Goal: Task Accomplishment & Management: Use online tool/utility

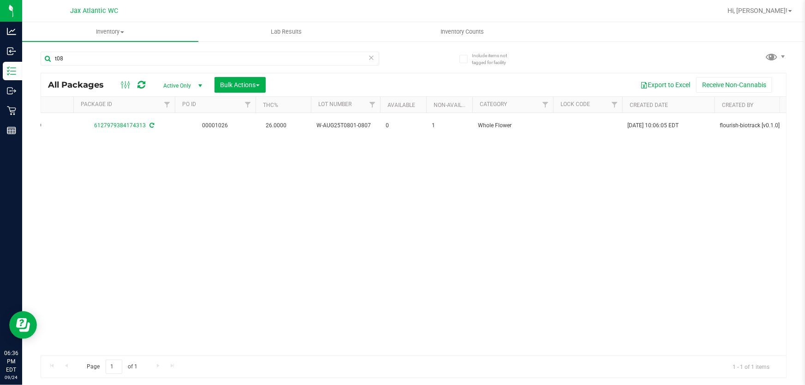
scroll to position [0, 349]
drag, startPoint x: 118, startPoint y: 60, endPoint x: 32, endPoint y: 71, distance: 86.1
click at [32, 71] on div "Include items not tagged for facility t08 All Packages Active Only Active Only …" at bounding box center [413, 182] width 783 height 282
type input "pzt"
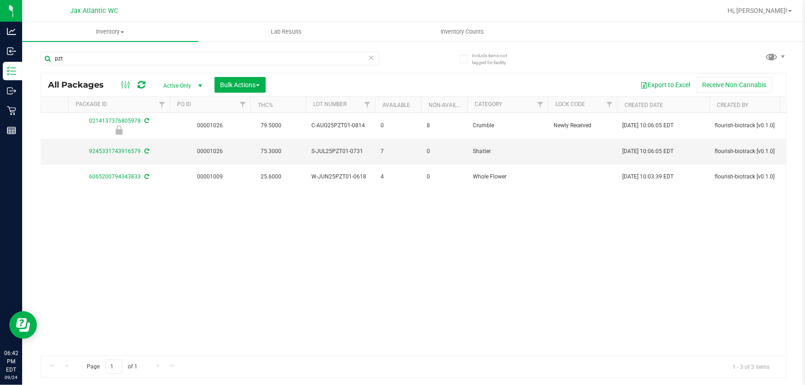
click at [370, 56] on icon at bounding box center [371, 57] width 6 height 11
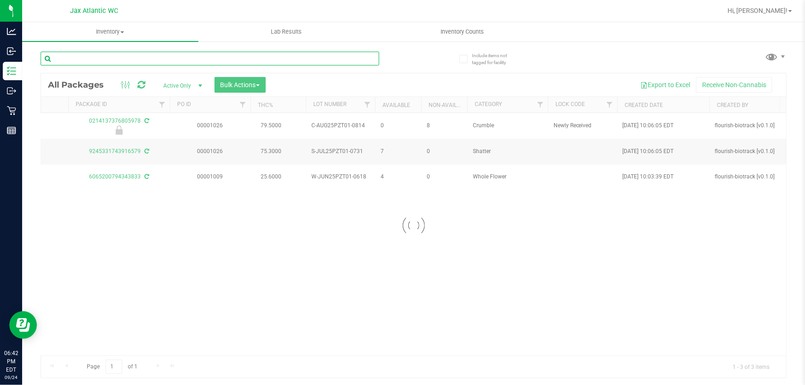
click at [241, 60] on input "text" at bounding box center [210, 59] width 339 height 14
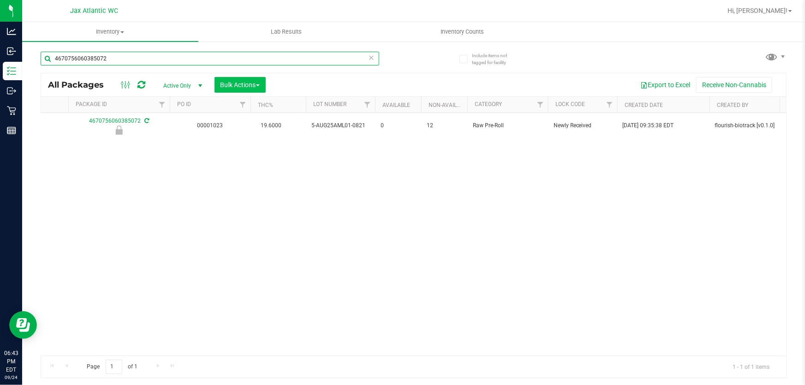
type input "4670756060385072"
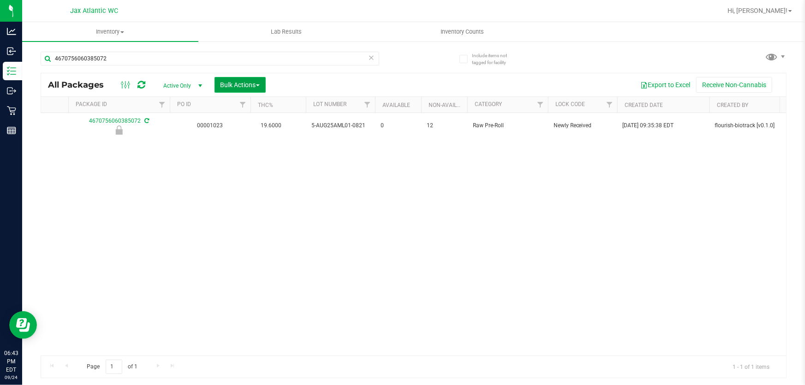
click at [254, 84] on span "Bulk Actions" at bounding box center [240, 84] width 39 height 7
click at [78, 210] on div "Action Action Edit attributes Global inventory Locate package Package audit log…" at bounding box center [413, 234] width 745 height 243
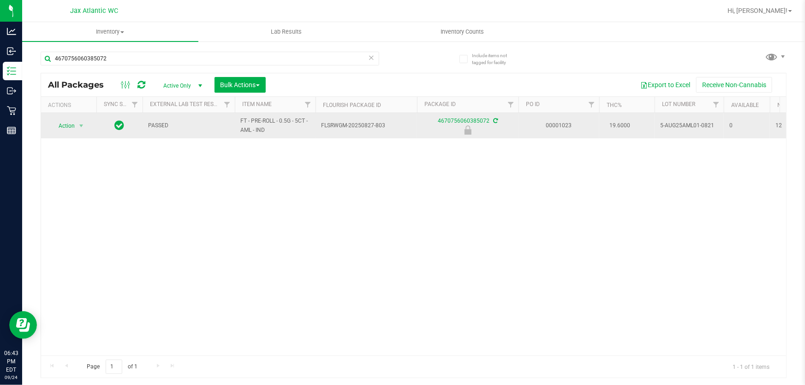
click at [72, 125] on span "Action" at bounding box center [62, 126] width 25 height 13
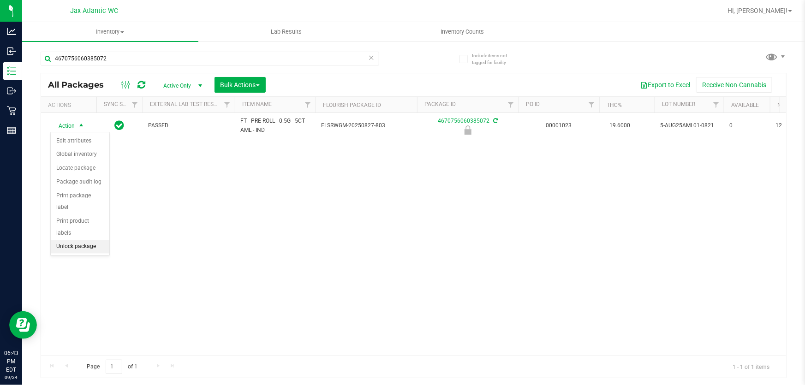
click at [72, 240] on li "Unlock package" at bounding box center [80, 247] width 59 height 14
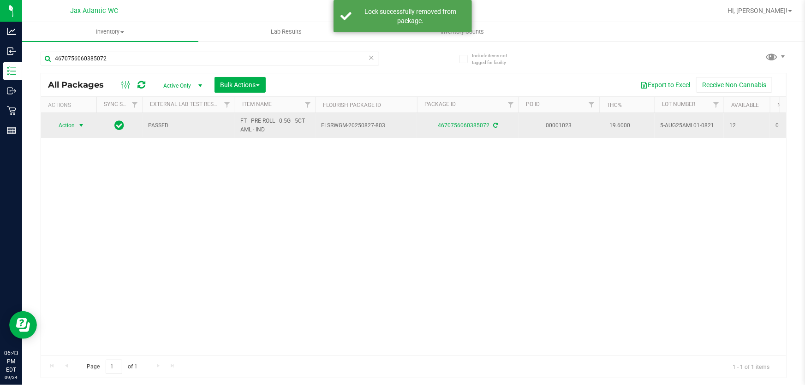
click at [66, 126] on span "Action" at bounding box center [62, 125] width 25 height 13
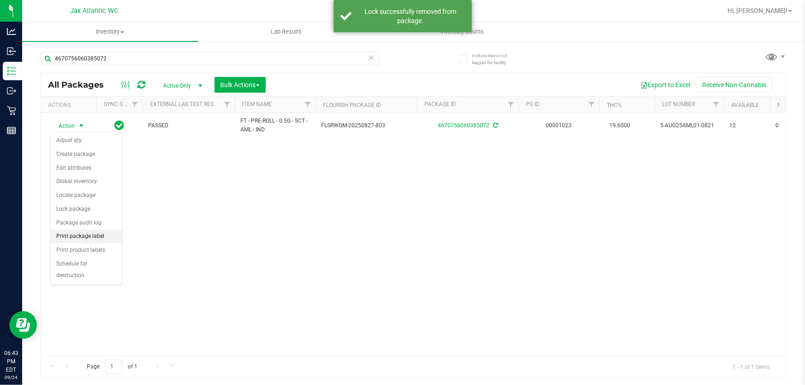
click at [88, 234] on li "Print package label" at bounding box center [86, 237] width 71 height 14
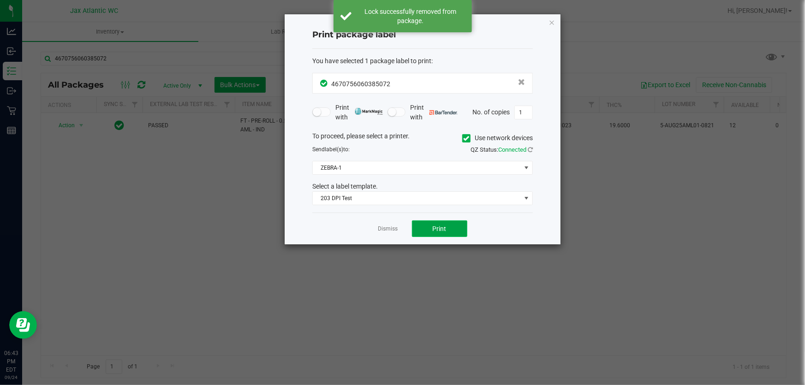
click at [438, 228] on span "Print" at bounding box center [440, 228] width 14 height 7
